Goal: Find contact information: Find contact information

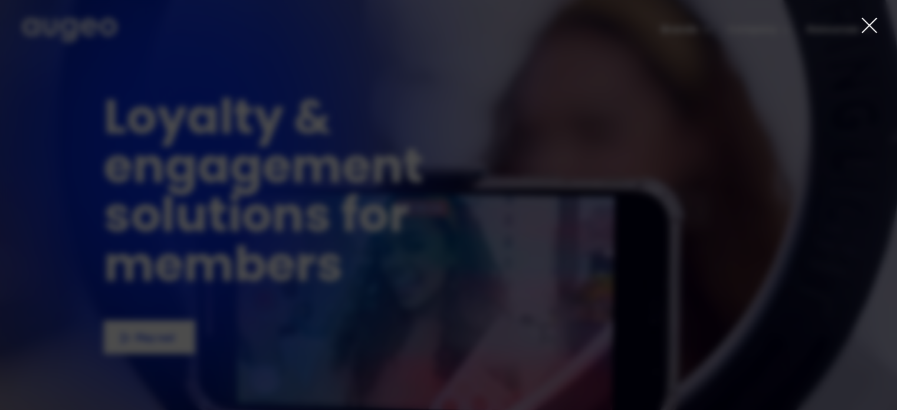
click at [736, 46] on div at bounding box center [448, 205] width 897 height 410
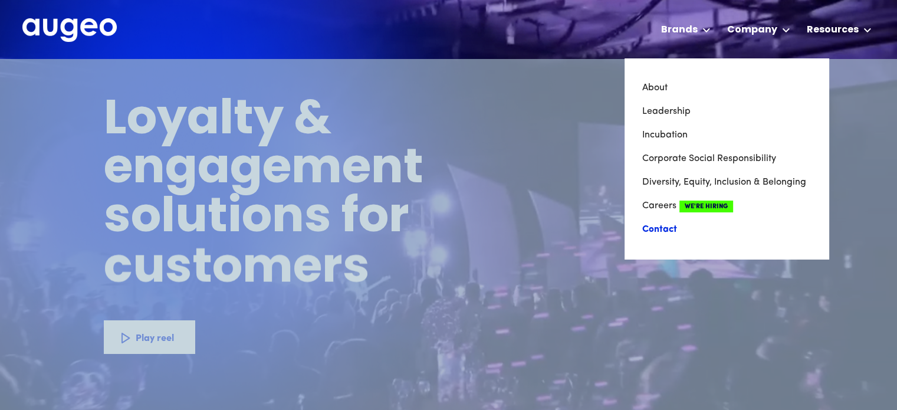
click at [643, 241] on link "Contact" at bounding box center [727, 230] width 169 height 24
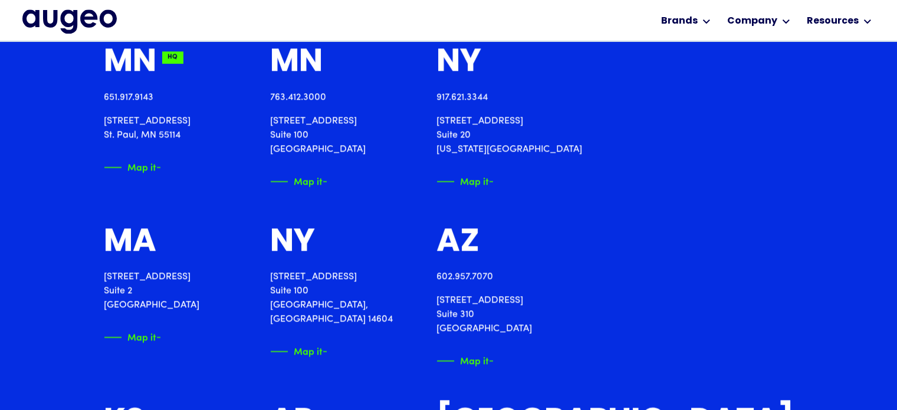
scroll to position [1362, 0]
click at [541, 255] on div "MN HQ 651.917.9143 [STREET_ADDRESS][PERSON_NAME] Map it MN HQ 763.412.[STREET_A…" at bounding box center [449, 381] width 690 height 671
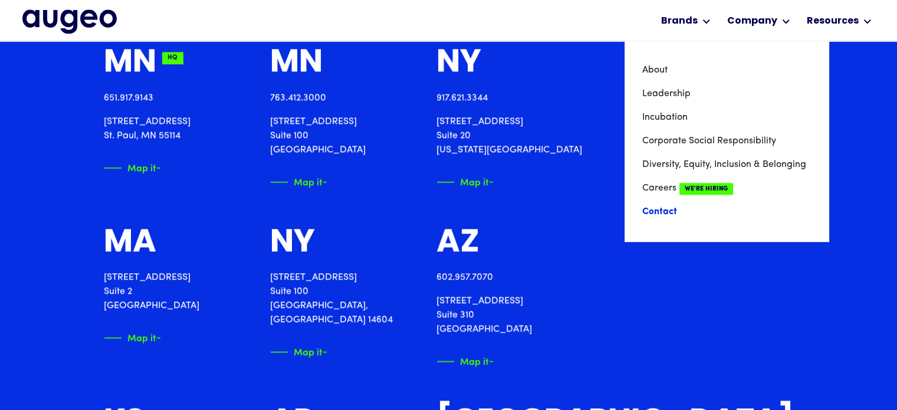
click at [644, 224] on link "Contact" at bounding box center [727, 212] width 169 height 24
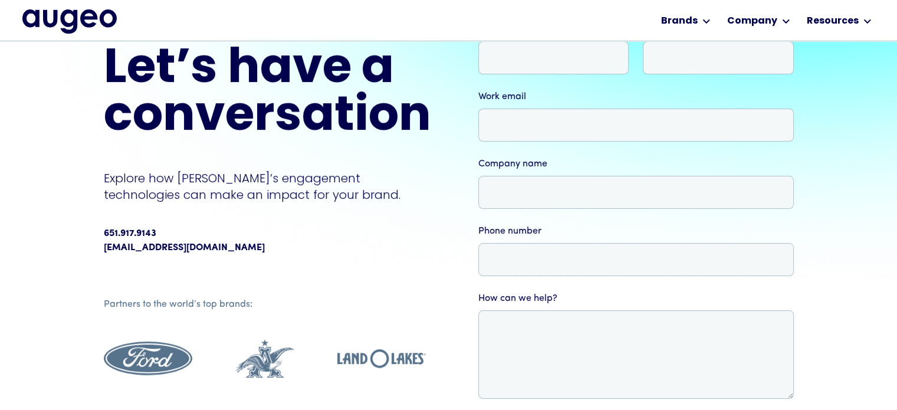
scroll to position [94, 0]
